Goal: Transaction & Acquisition: Purchase product/service

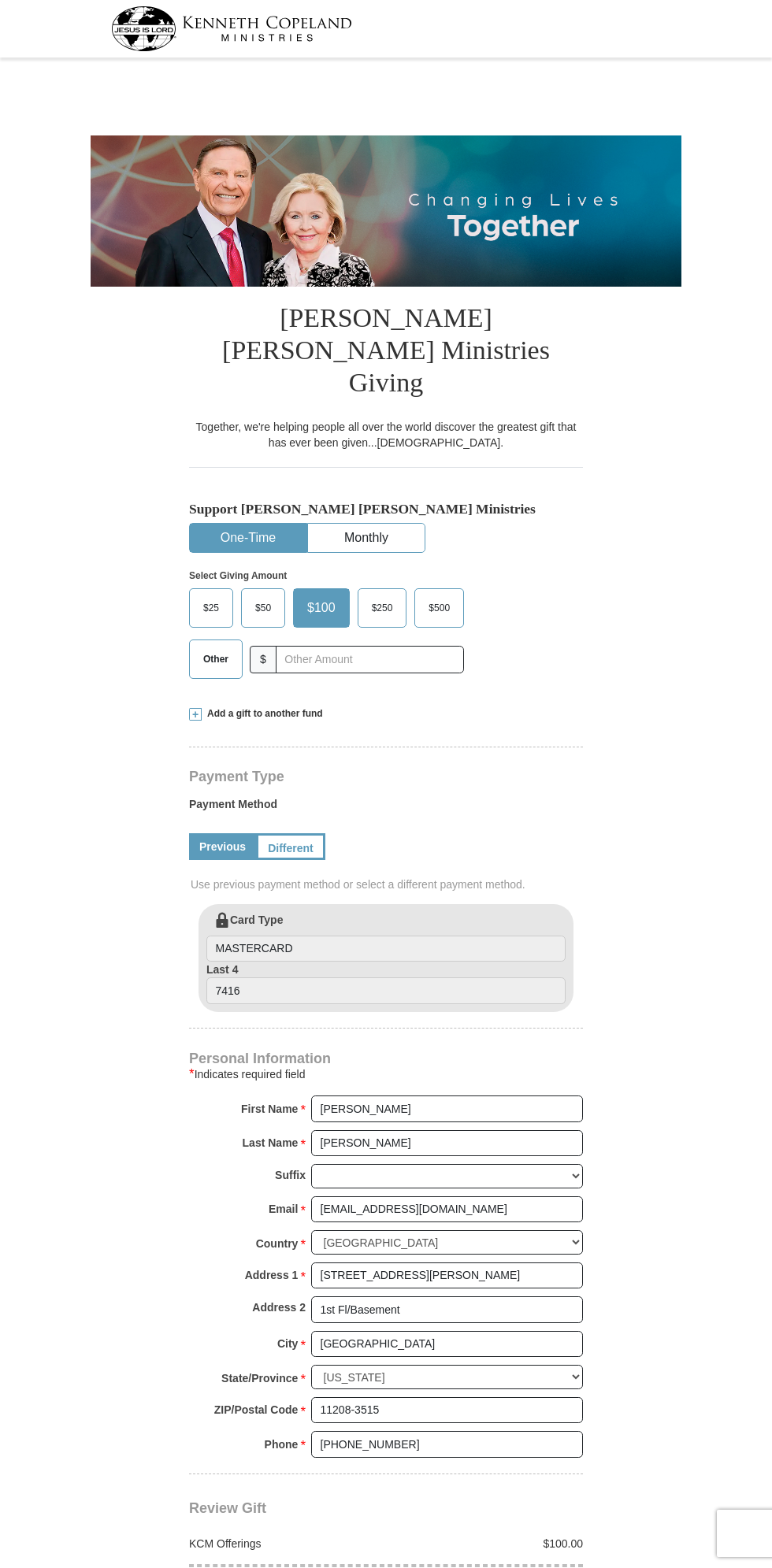
select select "NY"
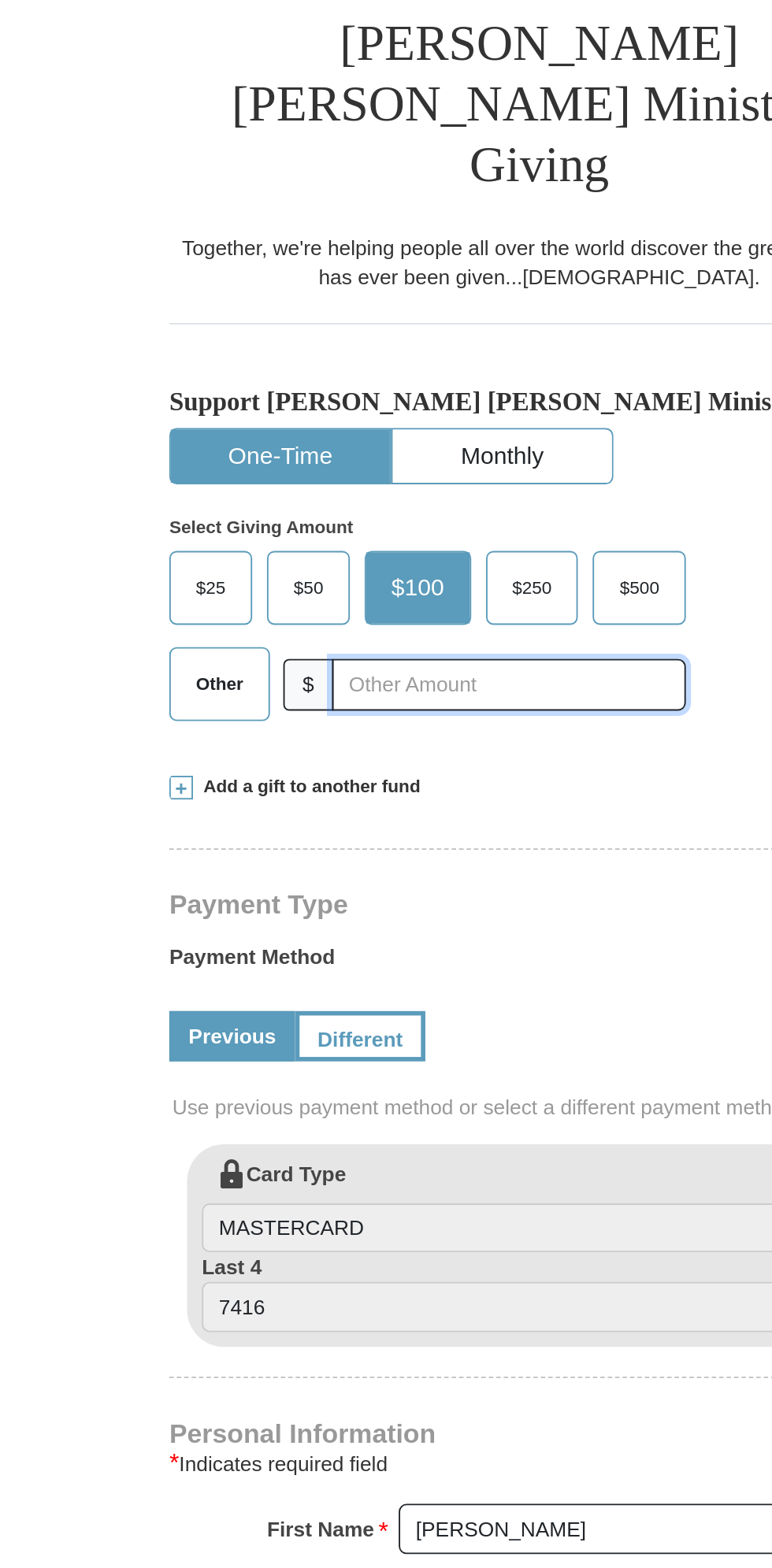
click at [338, 646] on input "text" at bounding box center [370, 659] width 188 height 28
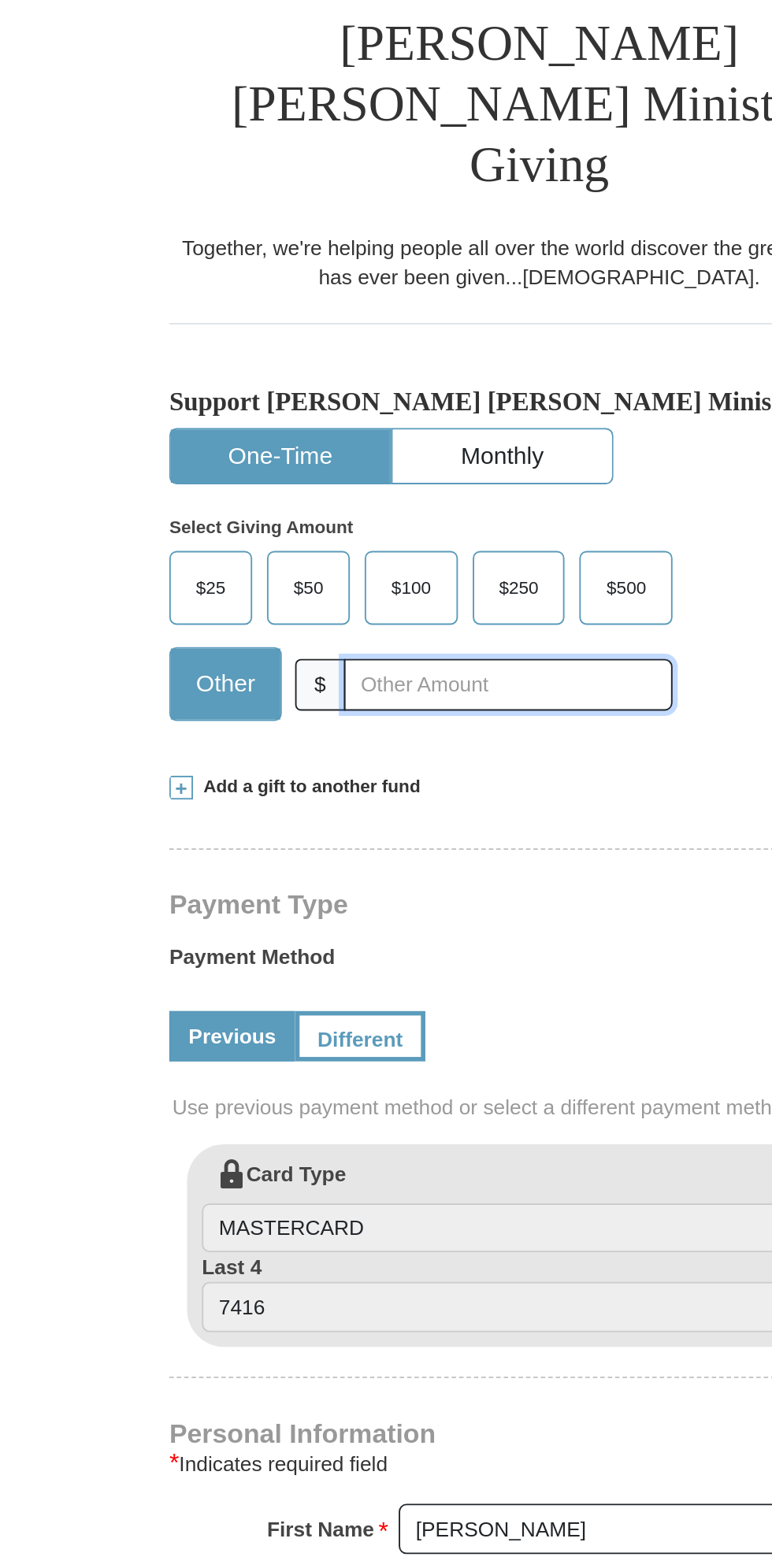
type input "23"
click at [247, 523] on button "One-Time" at bounding box center [248, 538] width 116 height 29
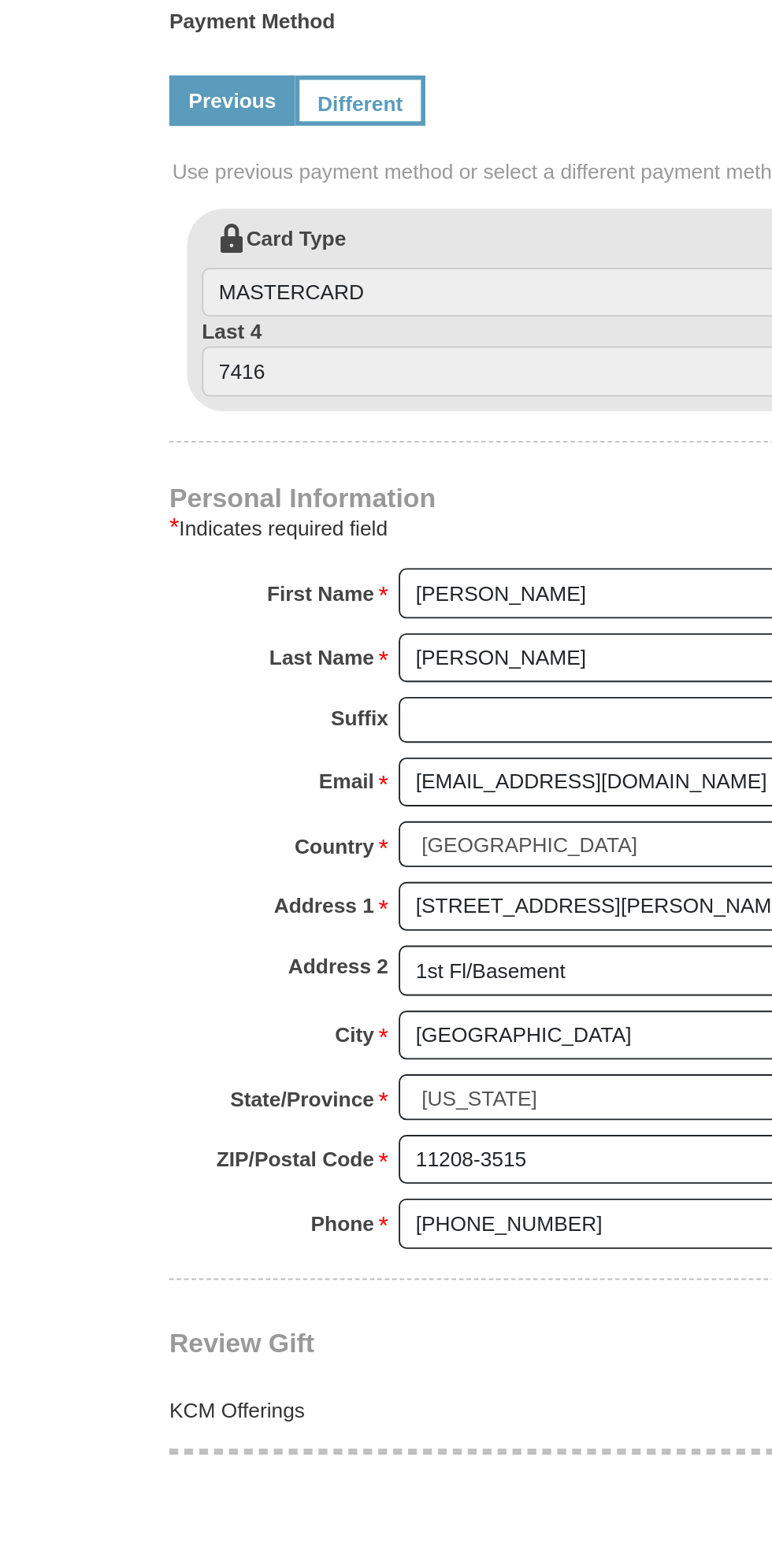
scroll to position [10, 0]
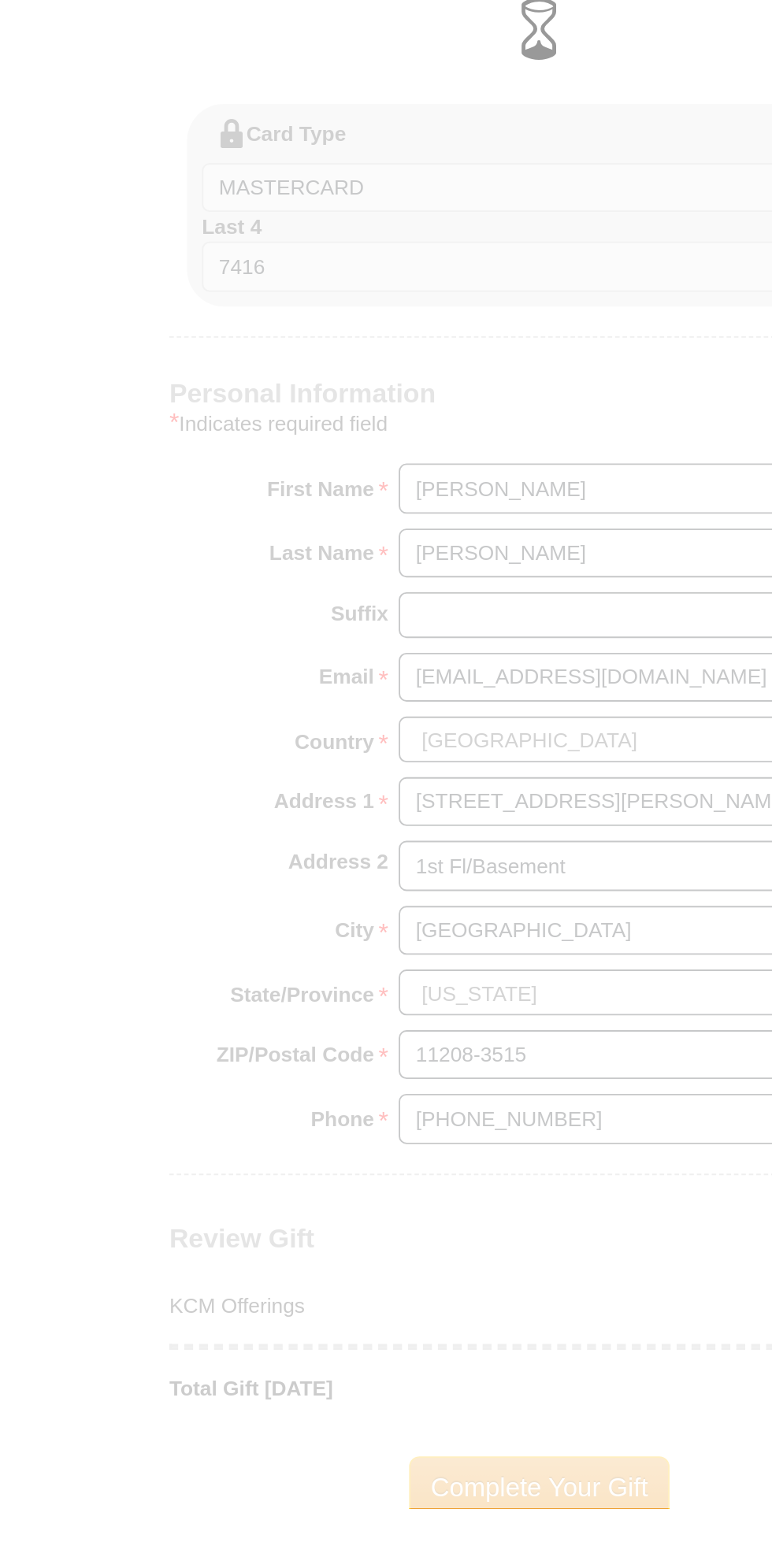
scroll to position [134, 0]
